Goal: Task Accomplishment & Management: Manage account settings

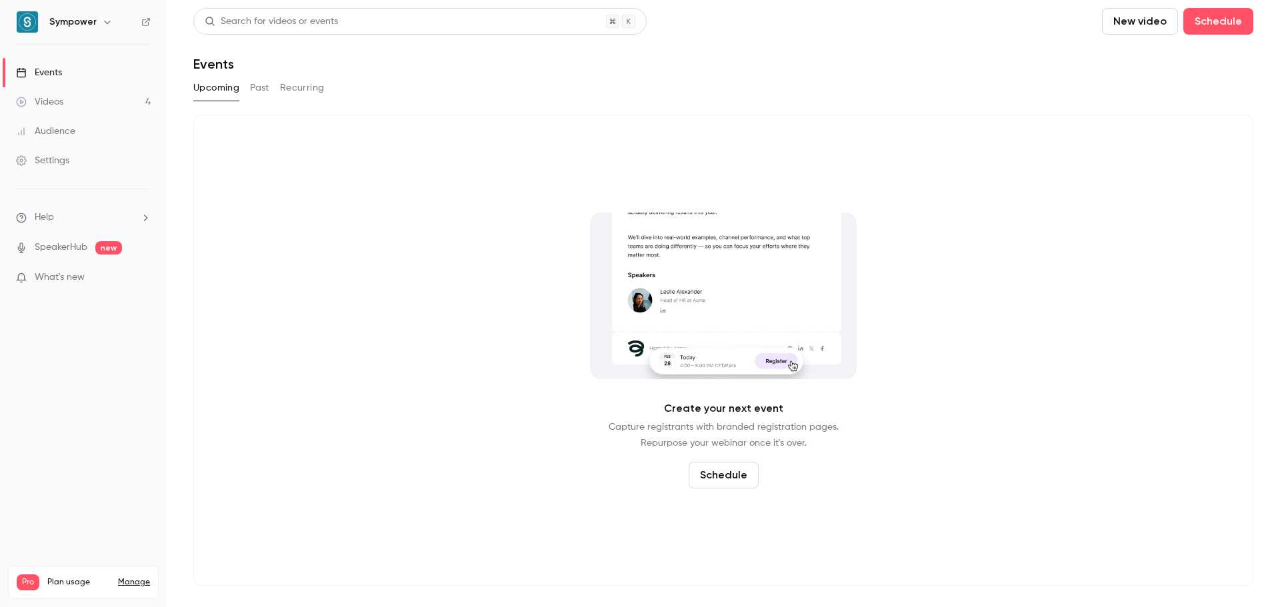
click at [262, 83] on button "Past" at bounding box center [259, 87] width 19 height 21
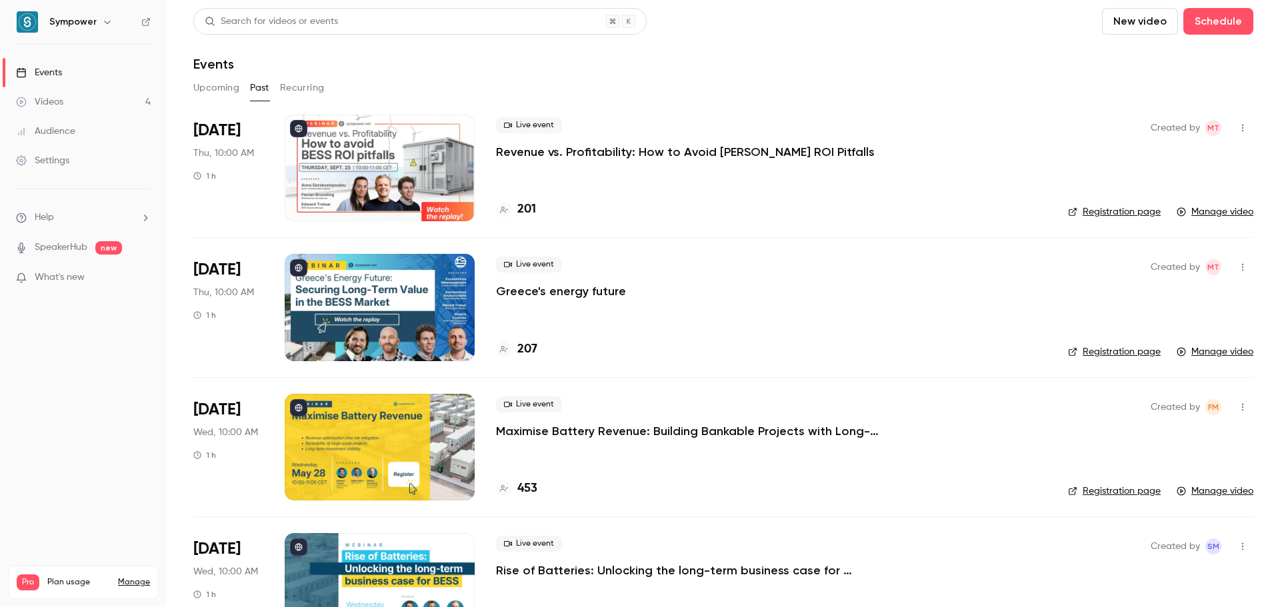
click at [71, 171] on link "Settings" at bounding box center [83, 160] width 167 height 29
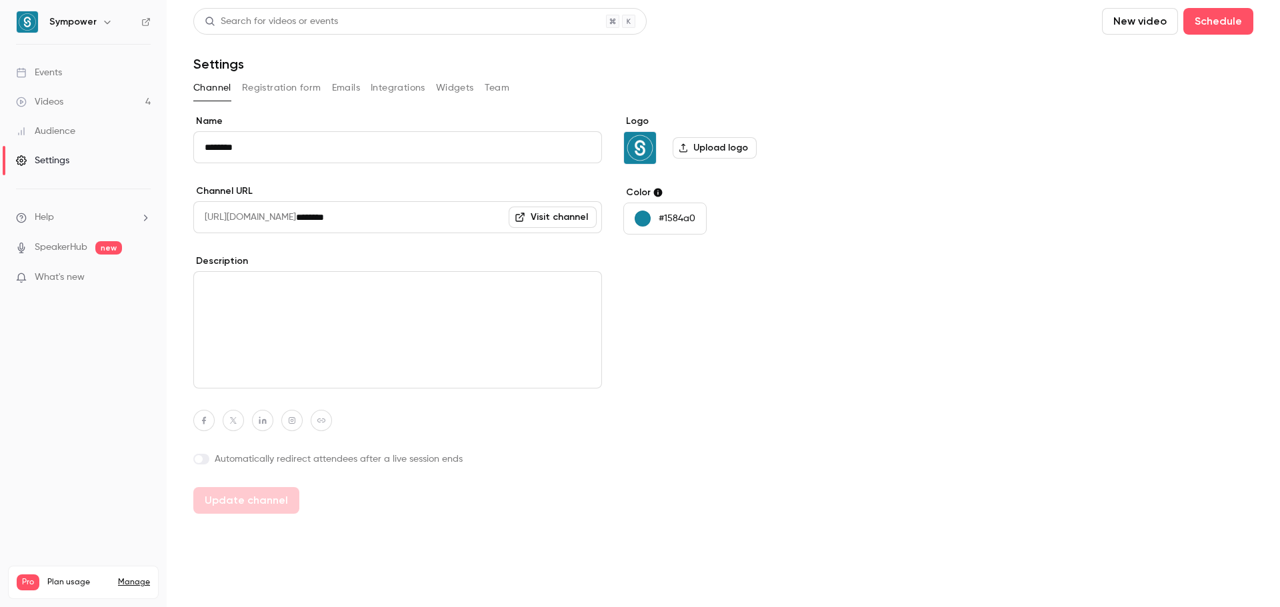
click at [139, 591] on div "Videos 4 / 300 Monthly registrants 123 / 600" at bounding box center [83, 615] width 133 height 48
click at [135, 577] on link "Manage" at bounding box center [134, 582] width 32 height 11
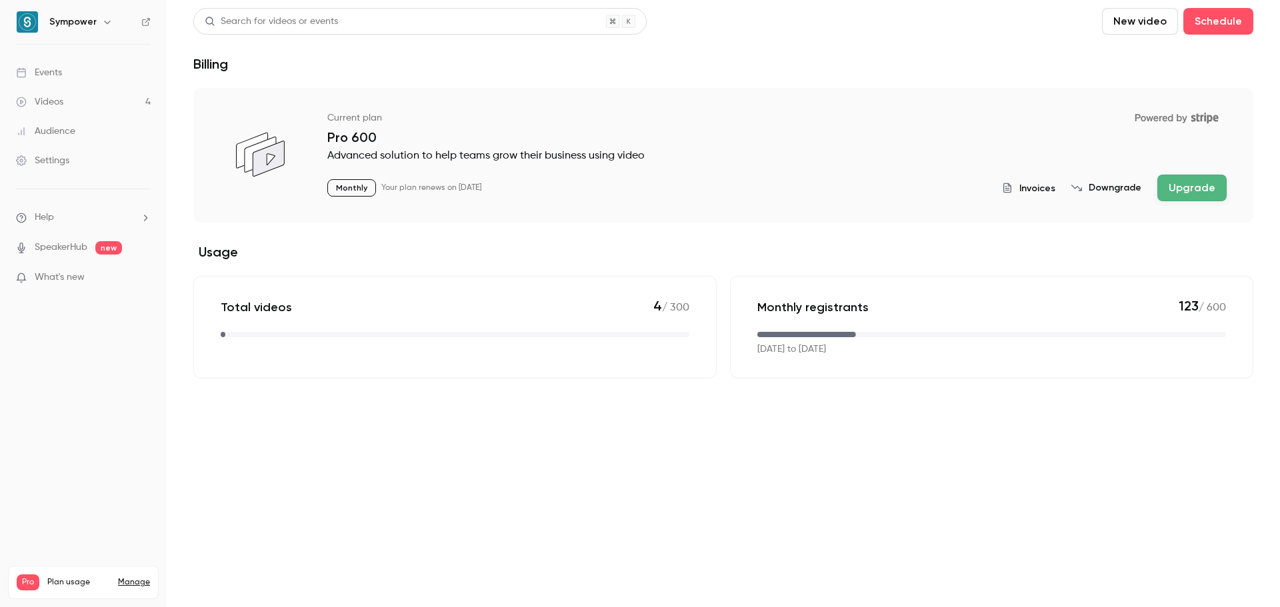
click at [1103, 191] on button "Downgrade" at bounding box center [1106, 187] width 70 height 13
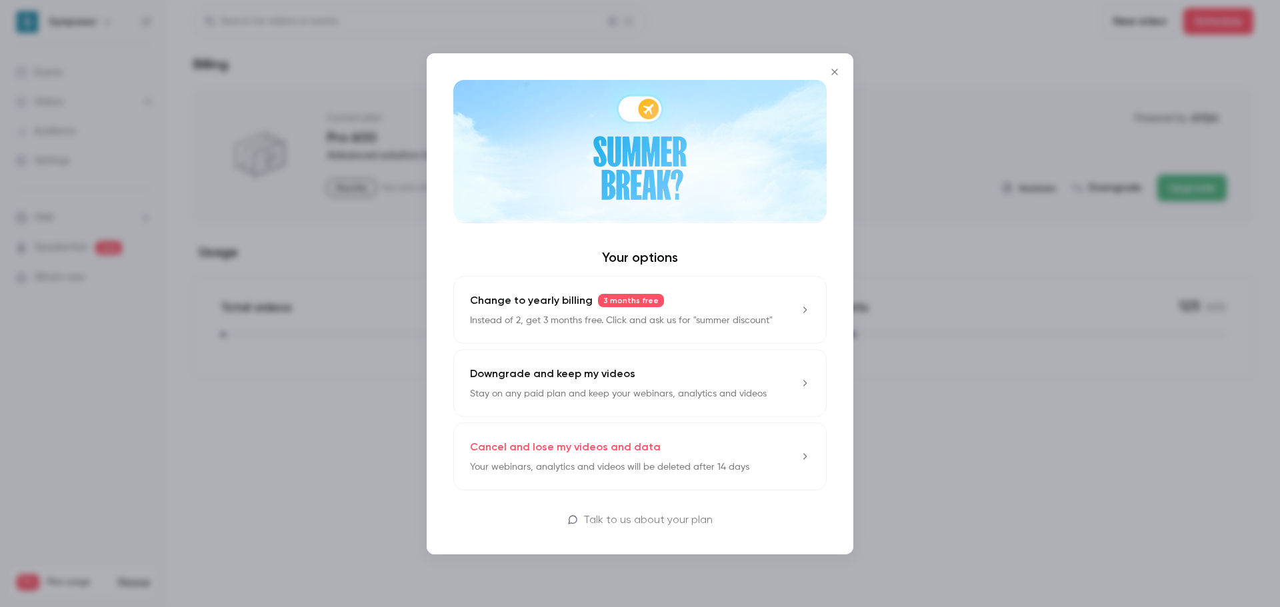
click at [1022, 380] on div at bounding box center [640, 303] width 1280 height 607
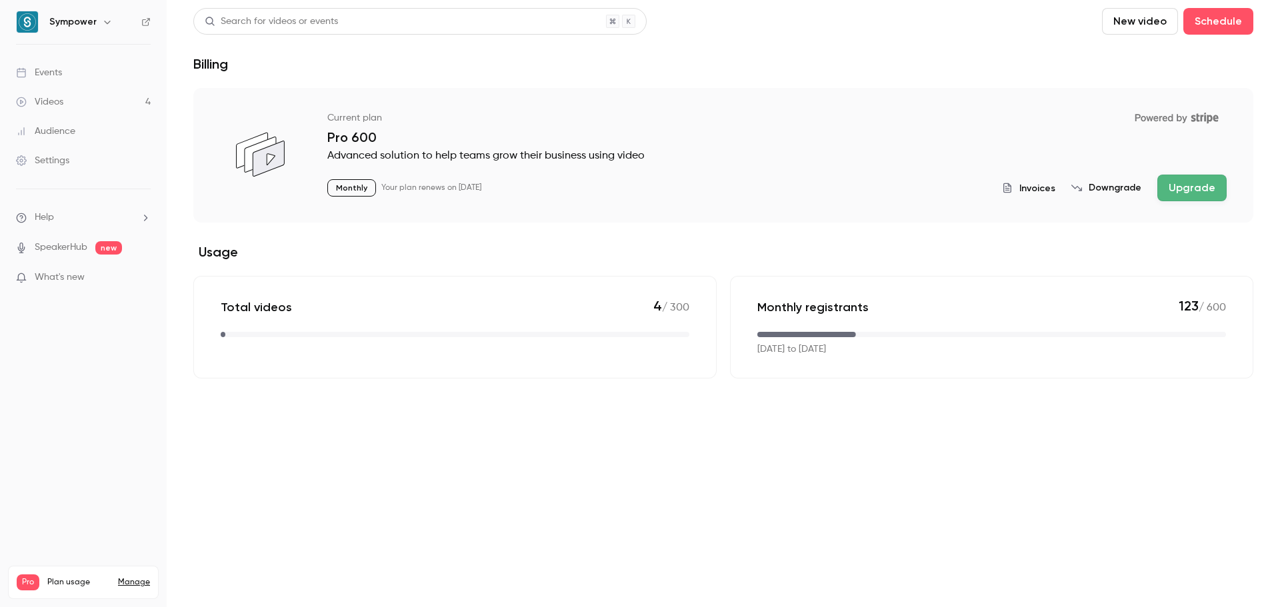
click at [803, 353] on p "[DATE] to [DATE]" at bounding box center [791, 350] width 69 height 14
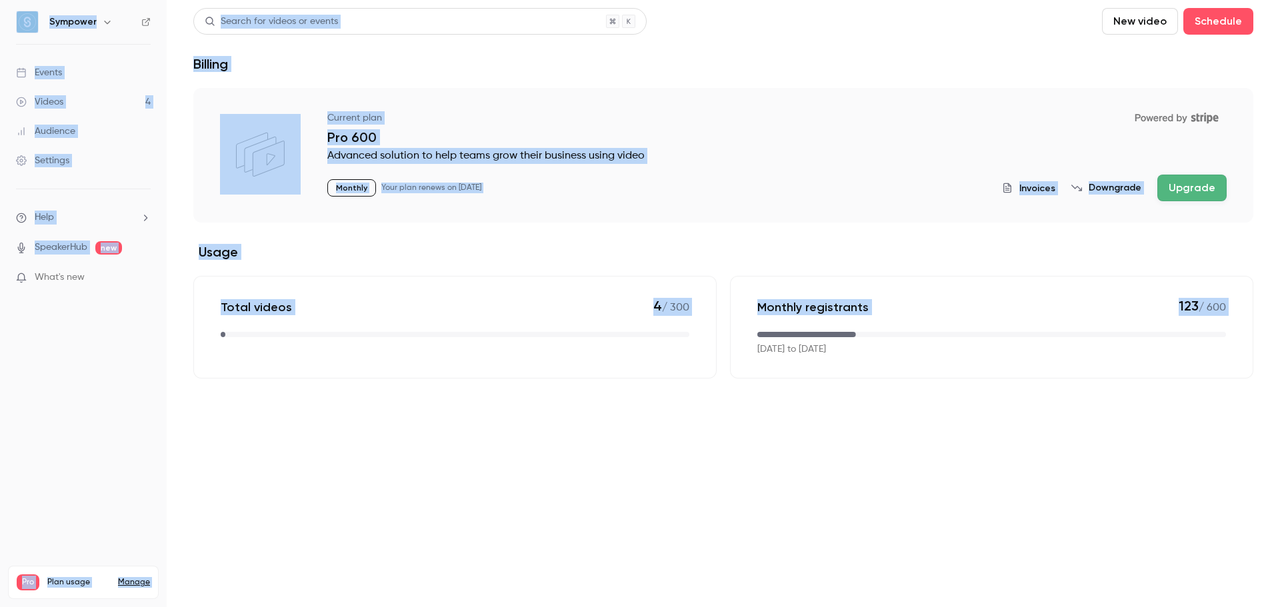
click at [803, 353] on p "[DATE] to [DATE]" at bounding box center [791, 350] width 69 height 14
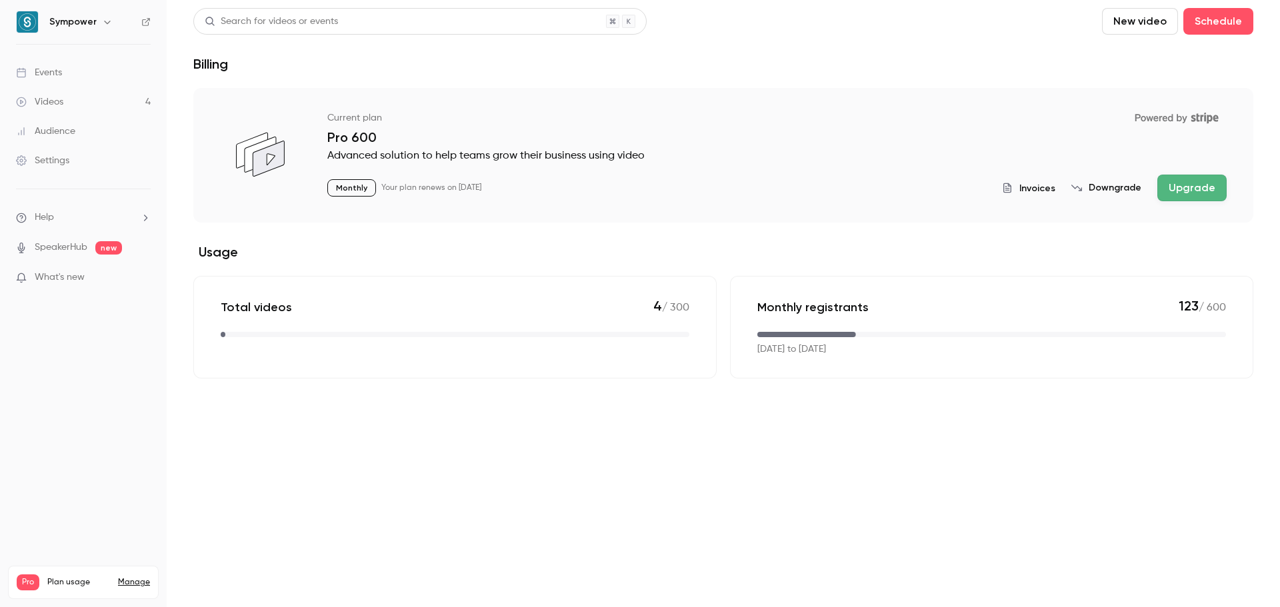
click at [347, 193] on p "Monthly" at bounding box center [351, 187] width 49 height 17
drag, startPoint x: 1023, startPoint y: 180, endPoint x: 1034, endPoint y: 189, distance: 14.7
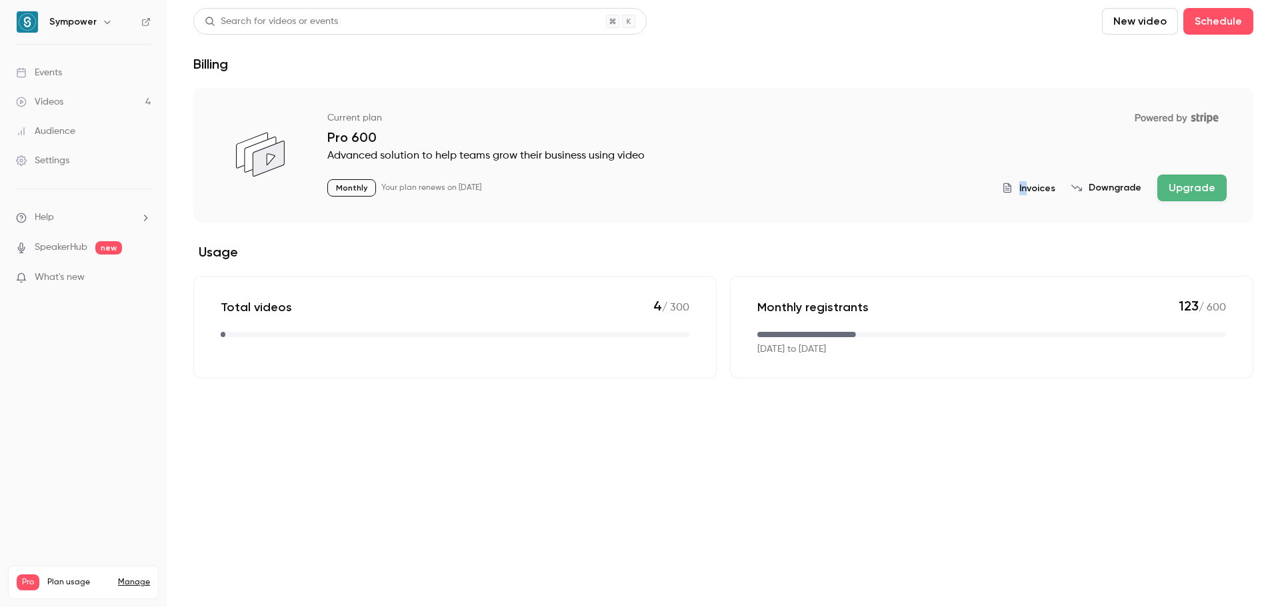
click at [1034, 189] on div "Invoices Downgrade Upgrade" at bounding box center [1114, 188] width 225 height 27
click at [1034, 189] on span "Invoices" at bounding box center [1037, 188] width 36 height 14
